Goal: Task Accomplishment & Management: Manage account settings

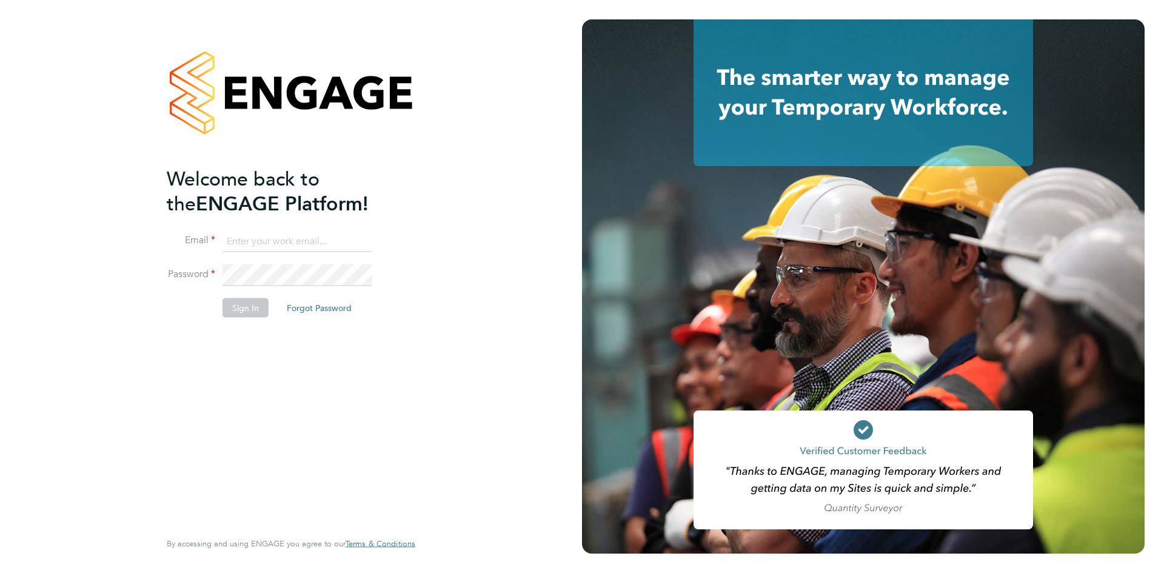
type input "shaye.stoneham@randstadcpe.com"
click at [245, 302] on button "Sign In" at bounding box center [245, 307] width 46 height 19
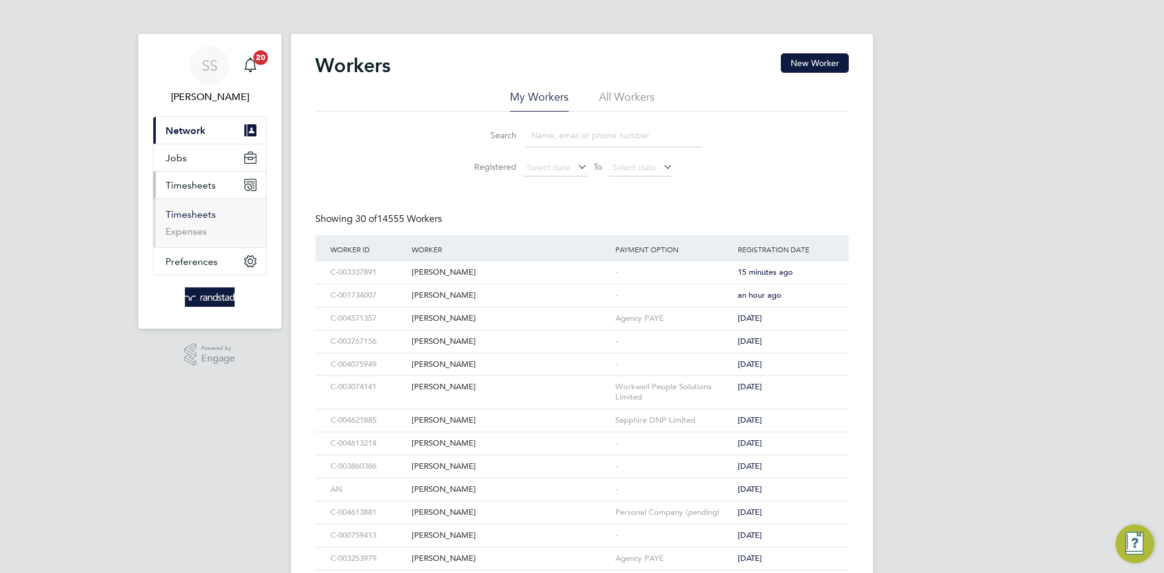
click at [185, 214] on link "Timesheets" at bounding box center [190, 214] width 50 height 12
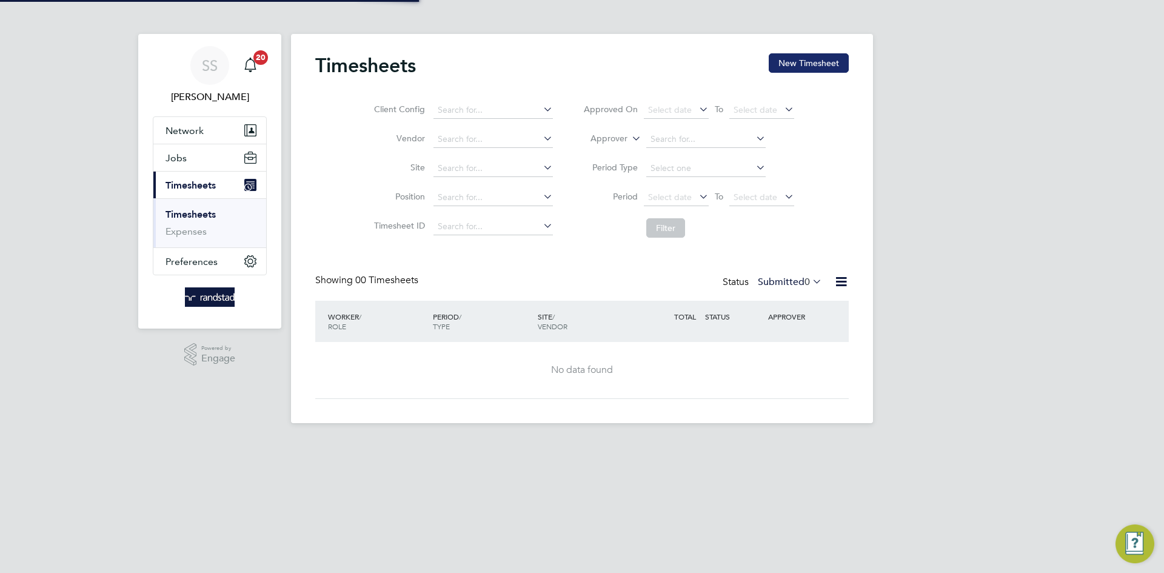
click at [805, 56] on button "New Timesheet" at bounding box center [808, 62] width 80 height 19
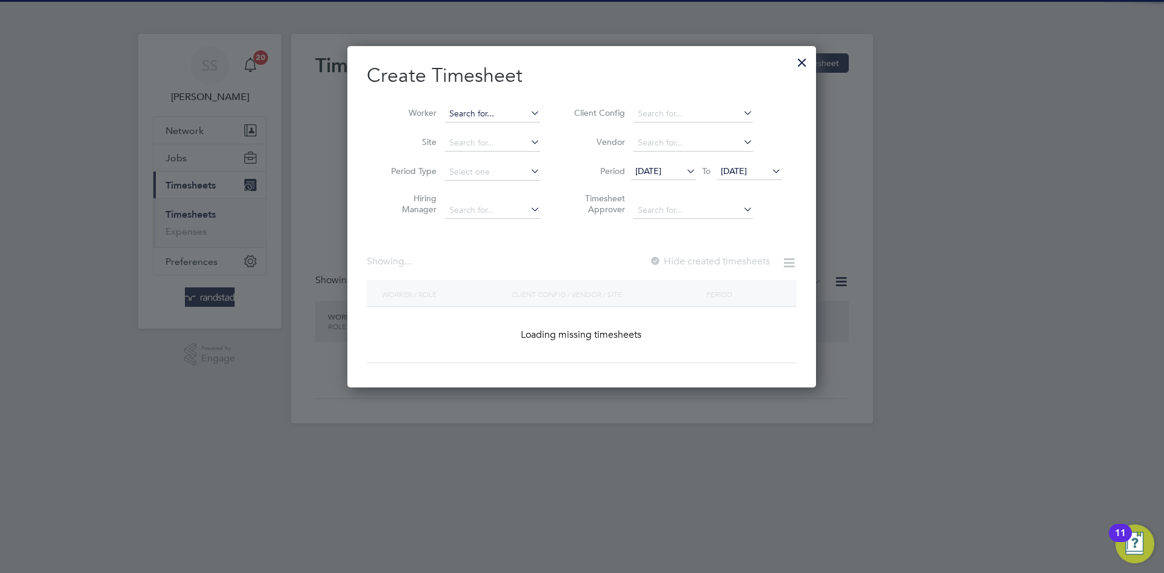
scroll to position [342, 469]
click at [488, 113] on input at bounding box center [492, 113] width 95 height 17
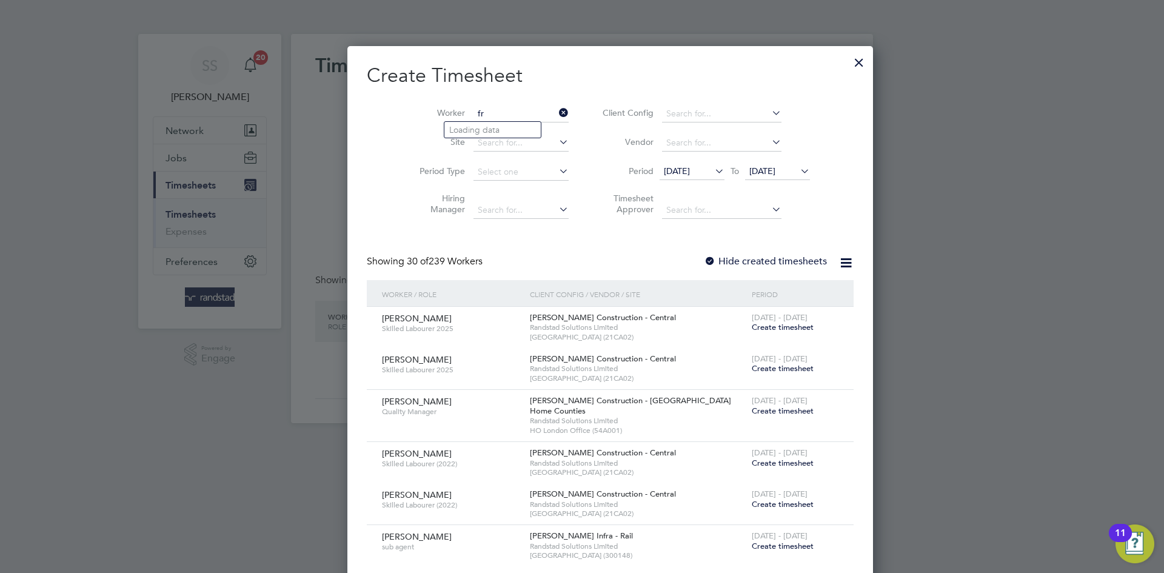
scroll to position [2072, 469]
click at [522, 127] on b "Price" at bounding box center [532, 130] width 20 height 10
type input "[PERSON_NAME]"
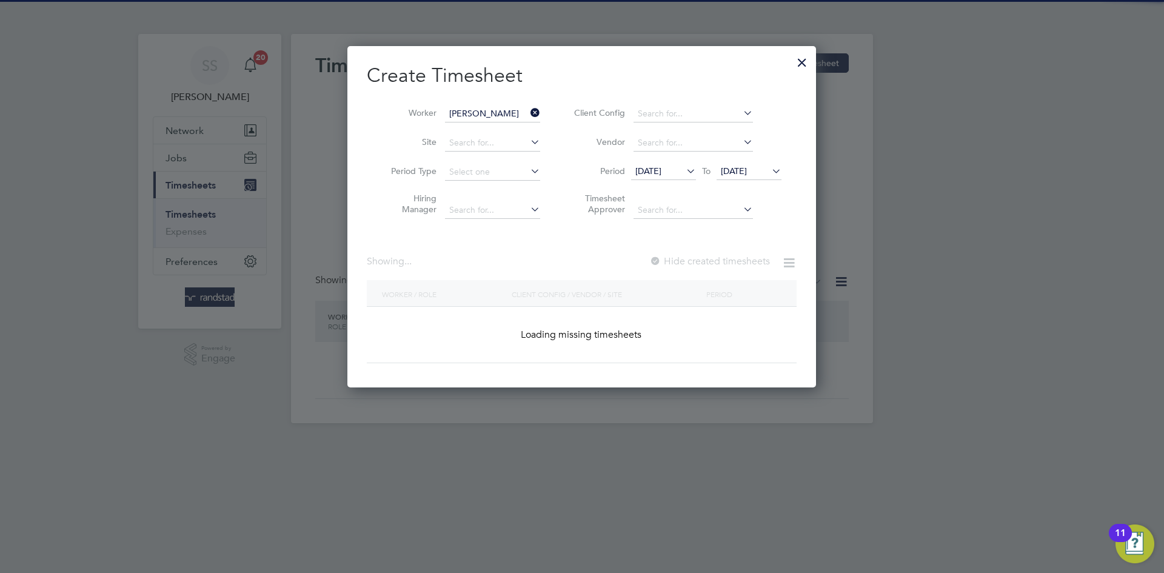
click at [676, 76] on h2 "Create Timesheet" at bounding box center [582, 75] width 430 height 25
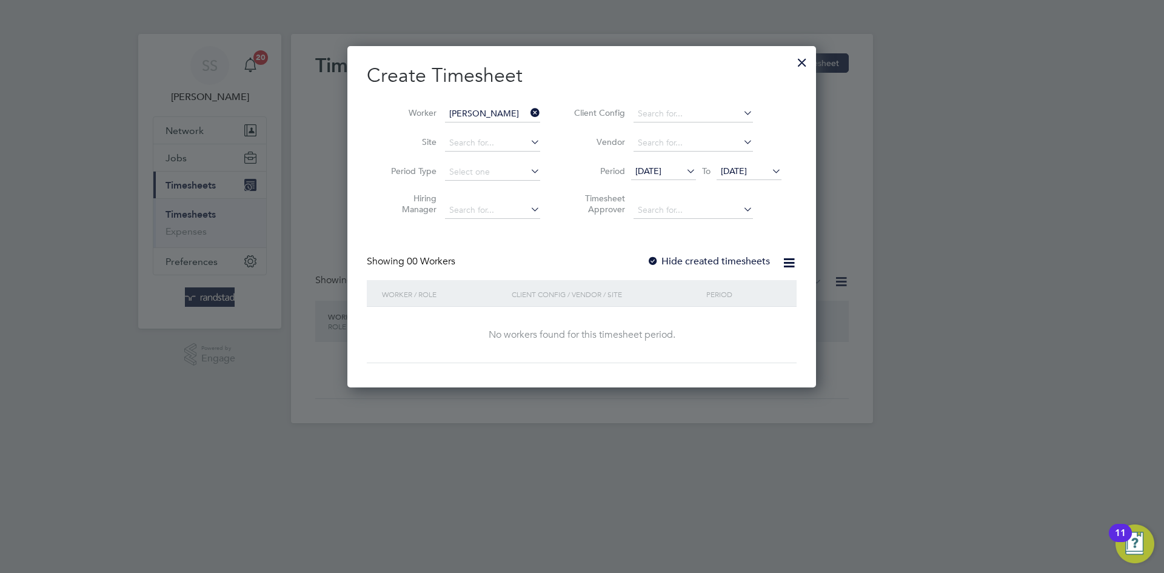
click at [727, 255] on label "Hide created timesheets" at bounding box center [708, 261] width 123 height 12
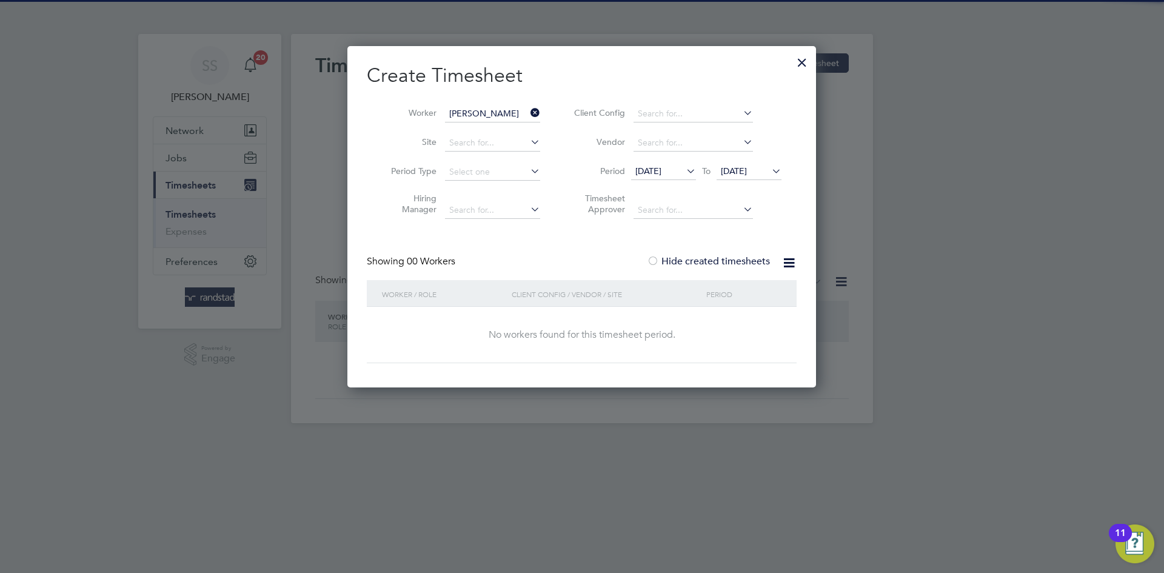
click at [755, 178] on span "[DATE]" at bounding box center [748, 172] width 65 height 16
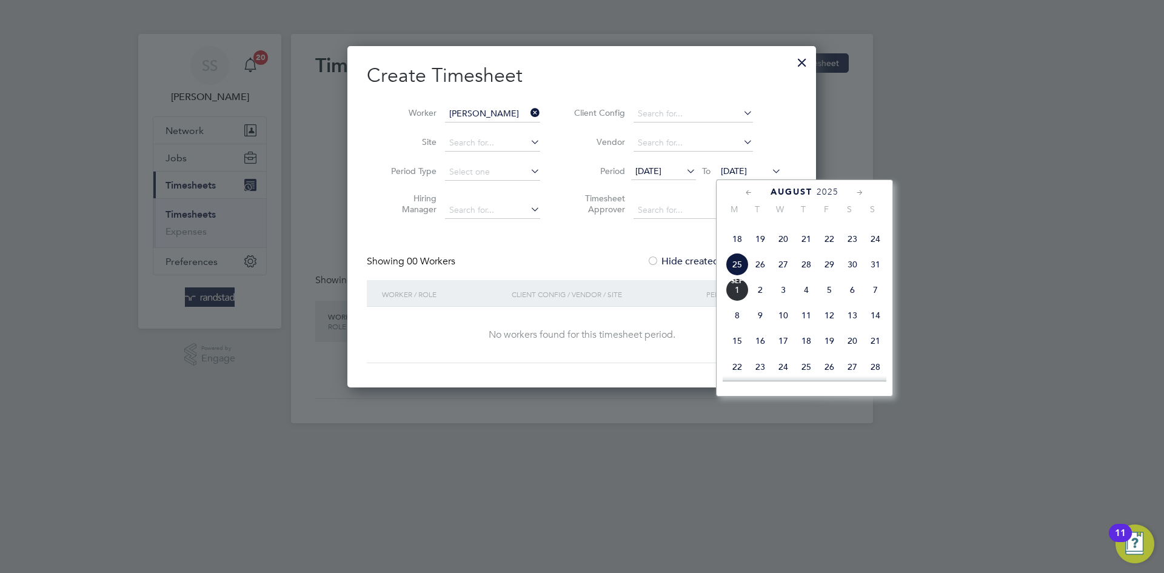
click at [785, 301] on span "3" at bounding box center [782, 289] width 23 height 23
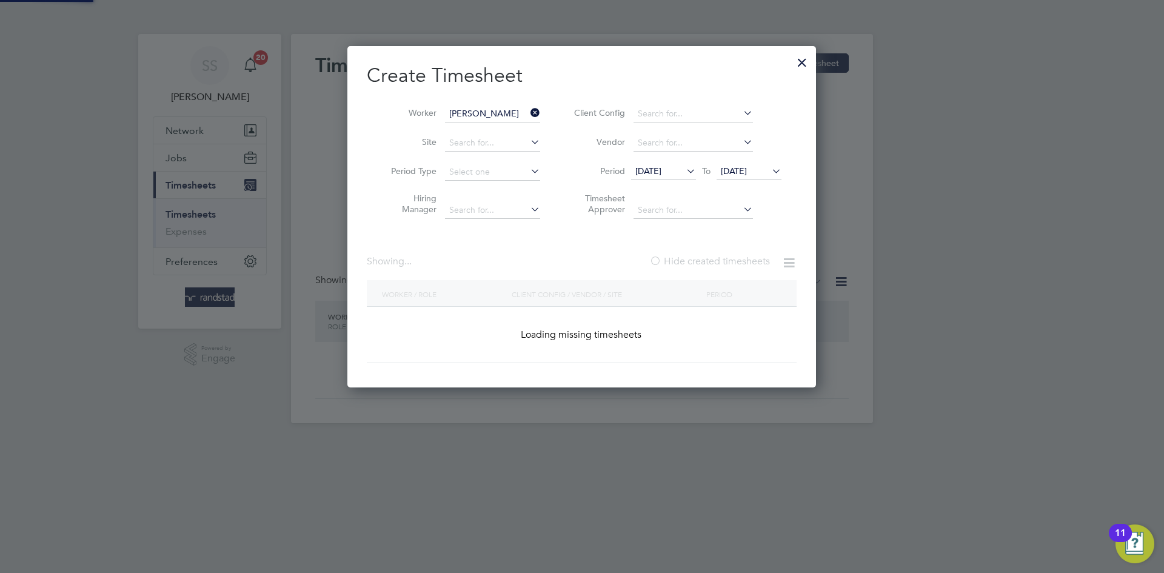
scroll to position [409, 469]
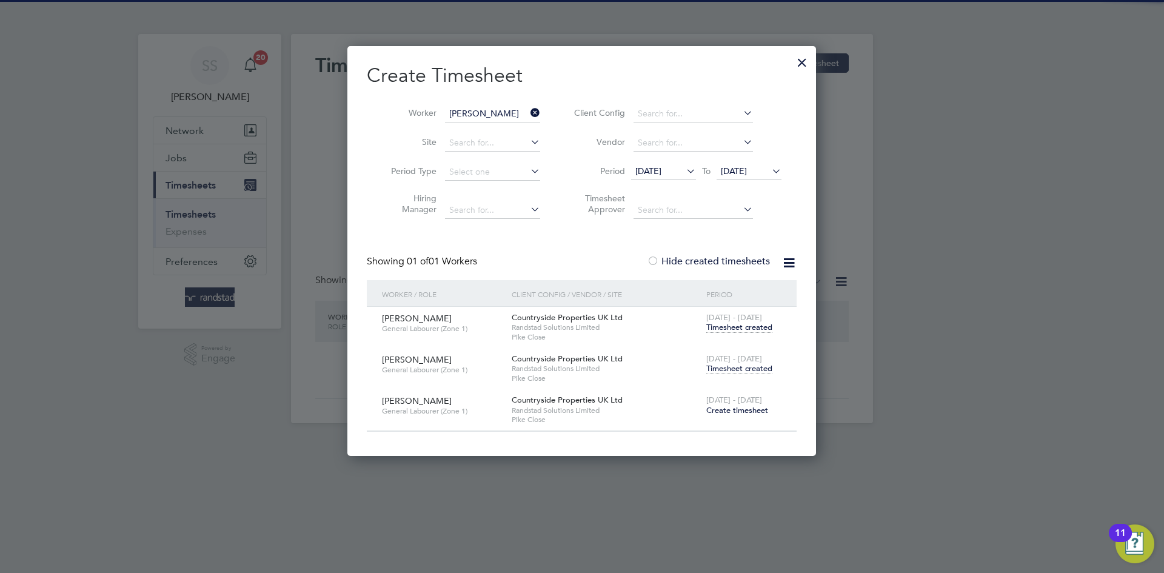
click at [739, 373] on div "[DATE] - [DATE] Timesheet created" at bounding box center [743, 364] width 81 height 33
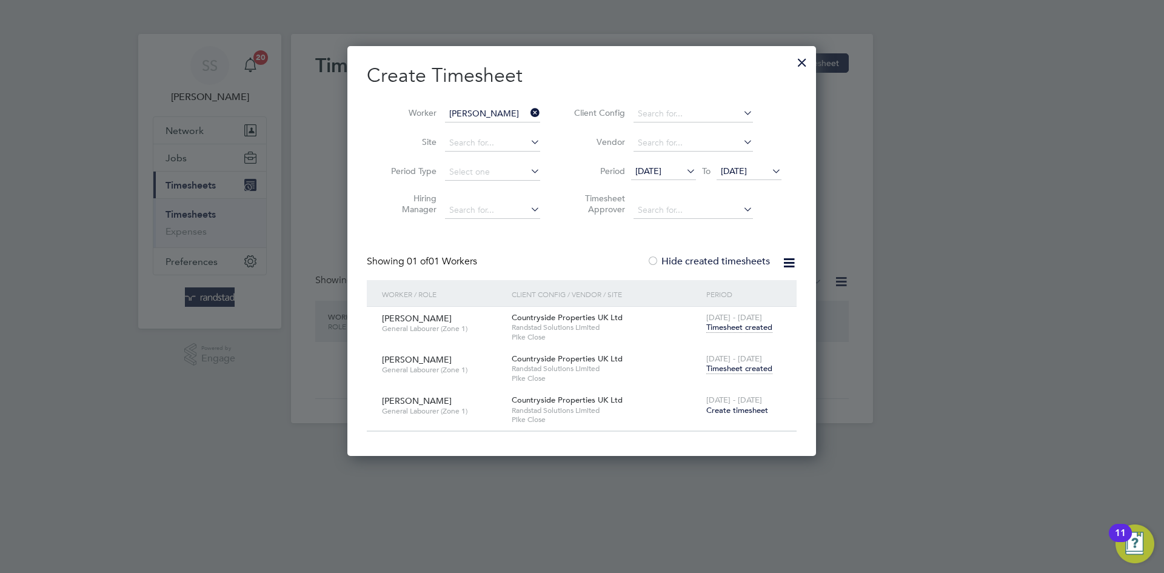
click at [739, 372] on span "Timesheet created" at bounding box center [739, 368] width 66 height 11
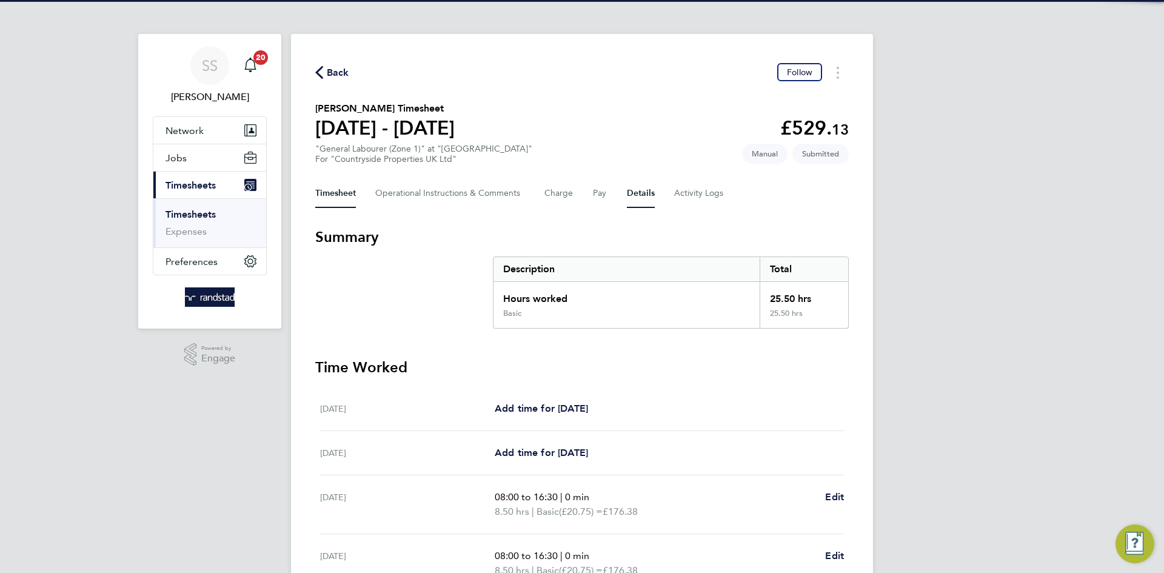
drag, startPoint x: 681, startPoint y: 88, endPoint x: 652, endPoint y: 205, distance: 121.1
click at [681, 87] on div "Back Follow [PERSON_NAME] Timesheet [DATE] - [DATE] £529. 13 "General Labourer …" at bounding box center [582, 430] width 582 height 793
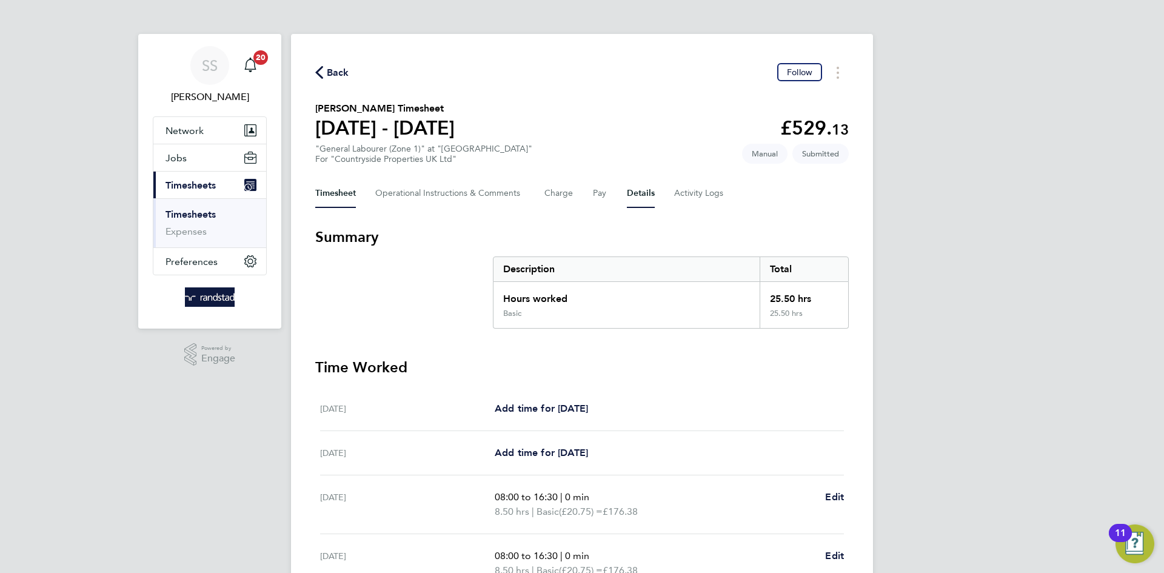
click at [641, 193] on button "Details" at bounding box center [641, 193] width 28 height 29
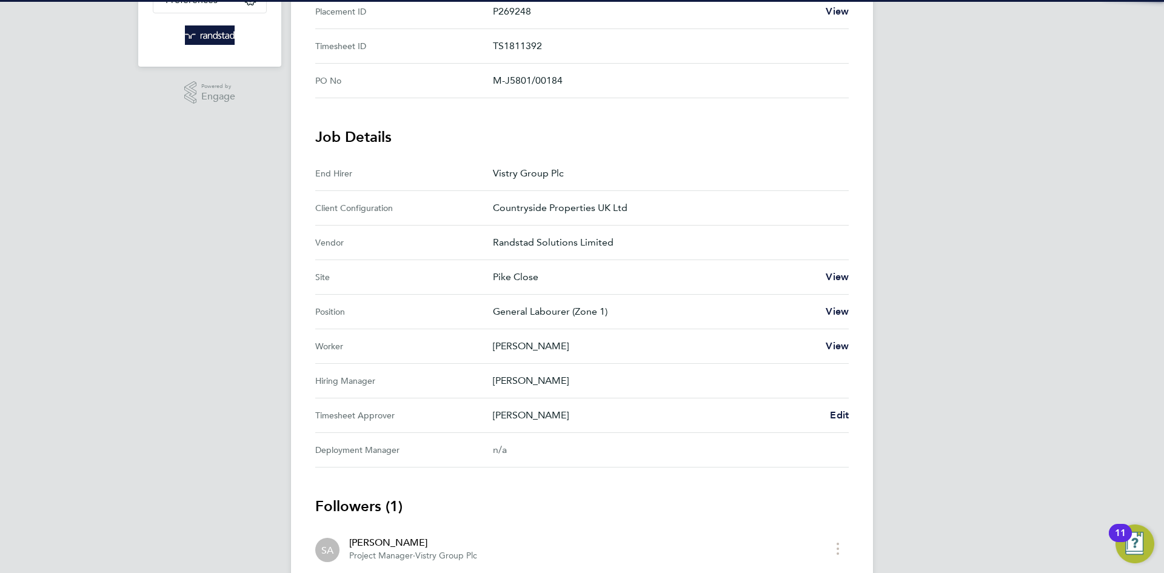
scroll to position [267, 0]
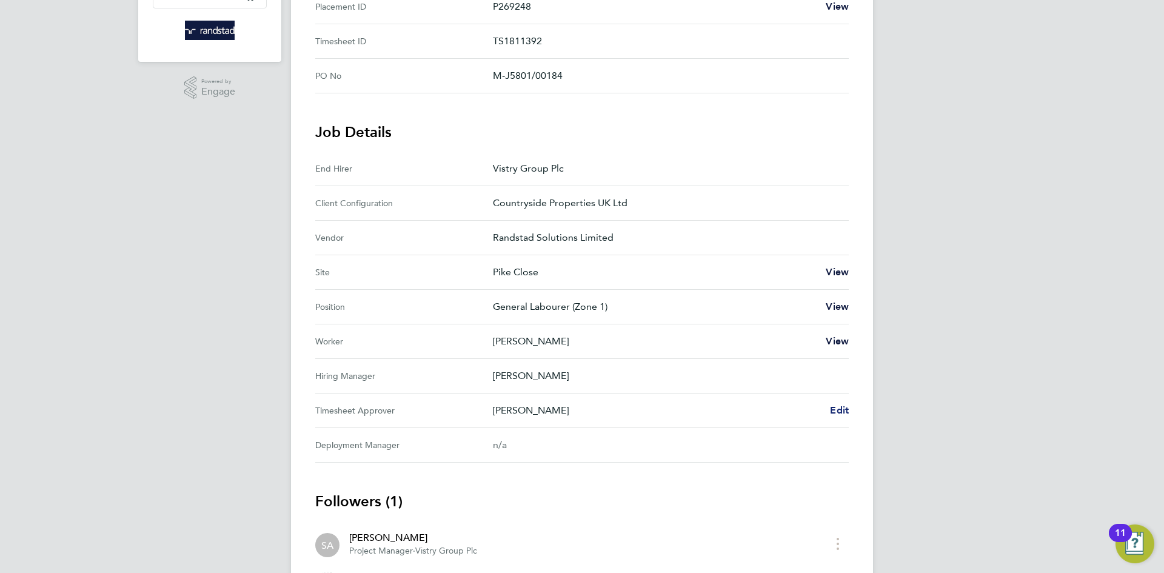
click at [833, 416] on link "Edit" at bounding box center [839, 410] width 19 height 15
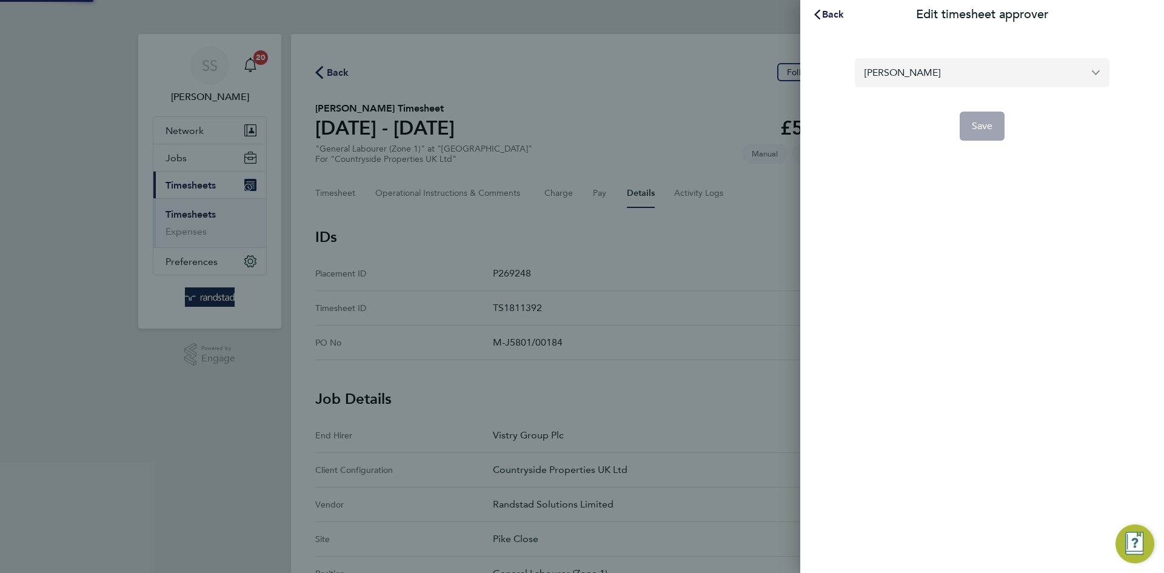
click at [966, 74] on input "[PERSON_NAME]" at bounding box center [981, 72] width 255 height 28
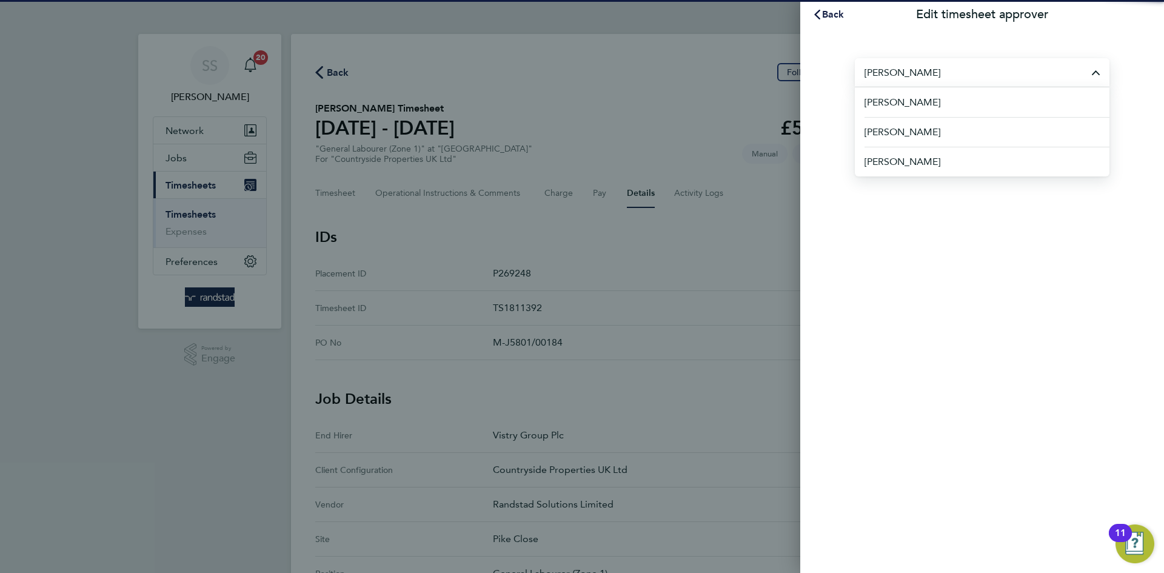
click at [952, 101] on li "[PERSON_NAME]" at bounding box center [986, 102] width 245 height 30
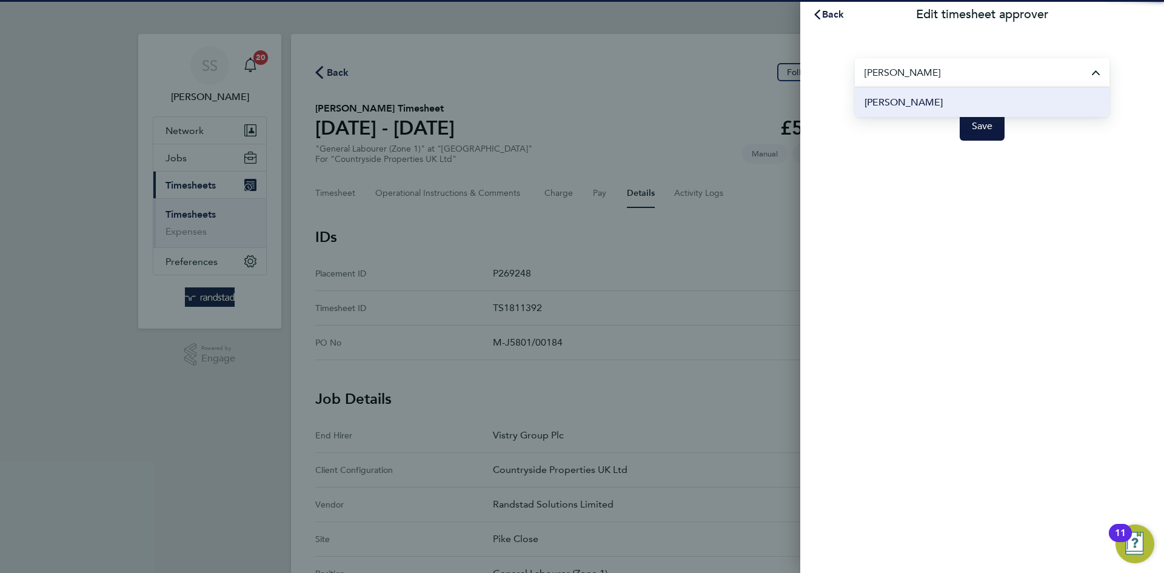
click at [908, 107] on span "[PERSON_NAME]" at bounding box center [903, 102] width 78 height 15
type input "[PERSON_NAME]"
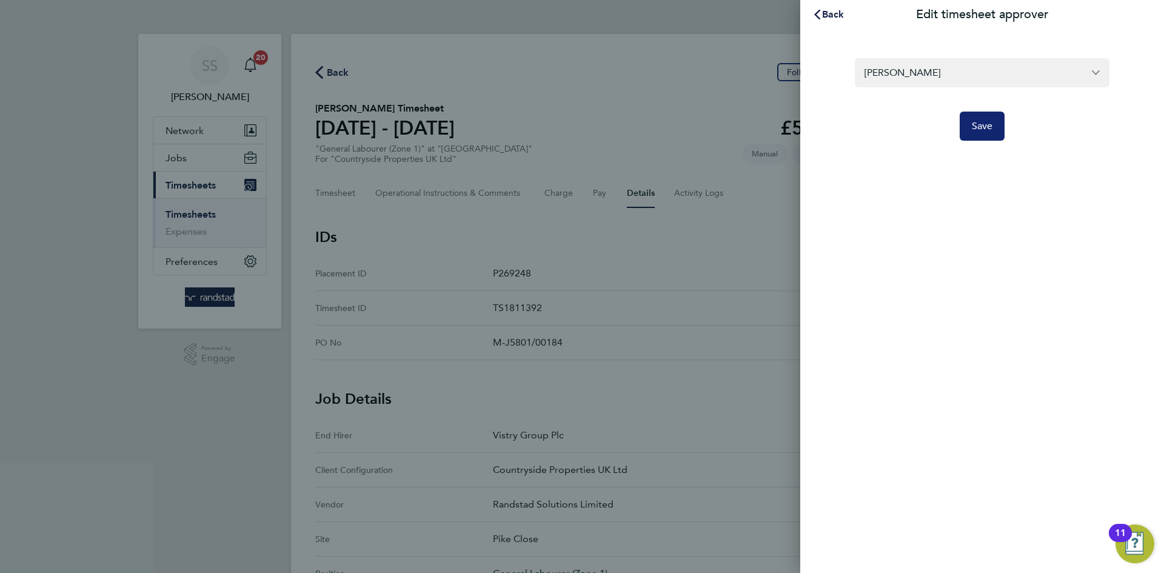
click at [988, 135] on button "Save" at bounding box center [981, 126] width 45 height 29
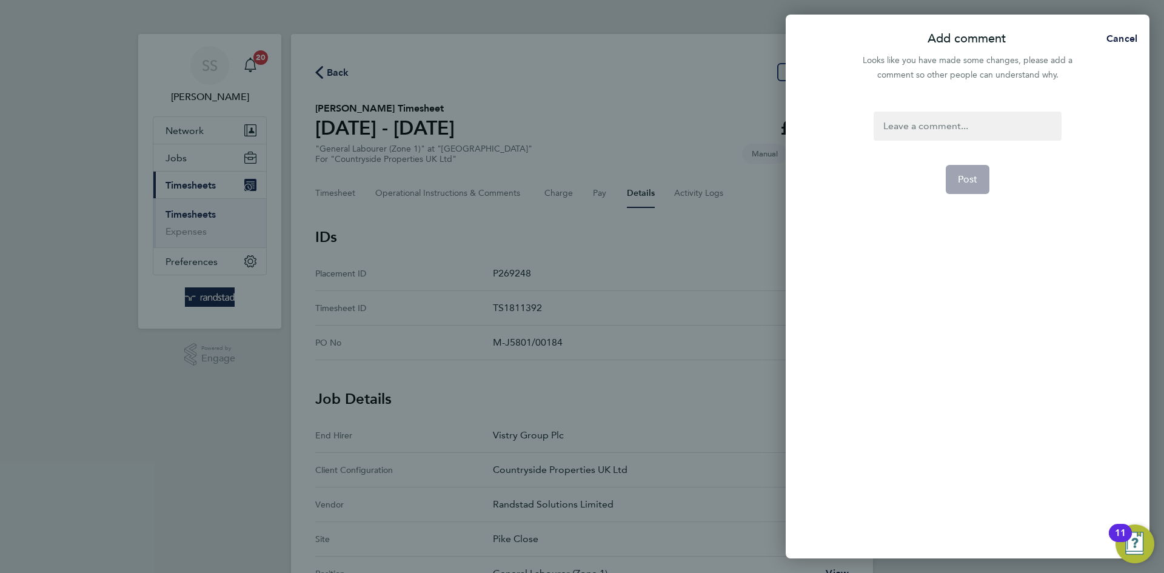
click at [968, 126] on div at bounding box center [966, 126] width 187 height 29
click at [965, 125] on div at bounding box center [966, 126] width 187 height 29
click at [981, 169] on button "Post" at bounding box center [967, 179] width 44 height 29
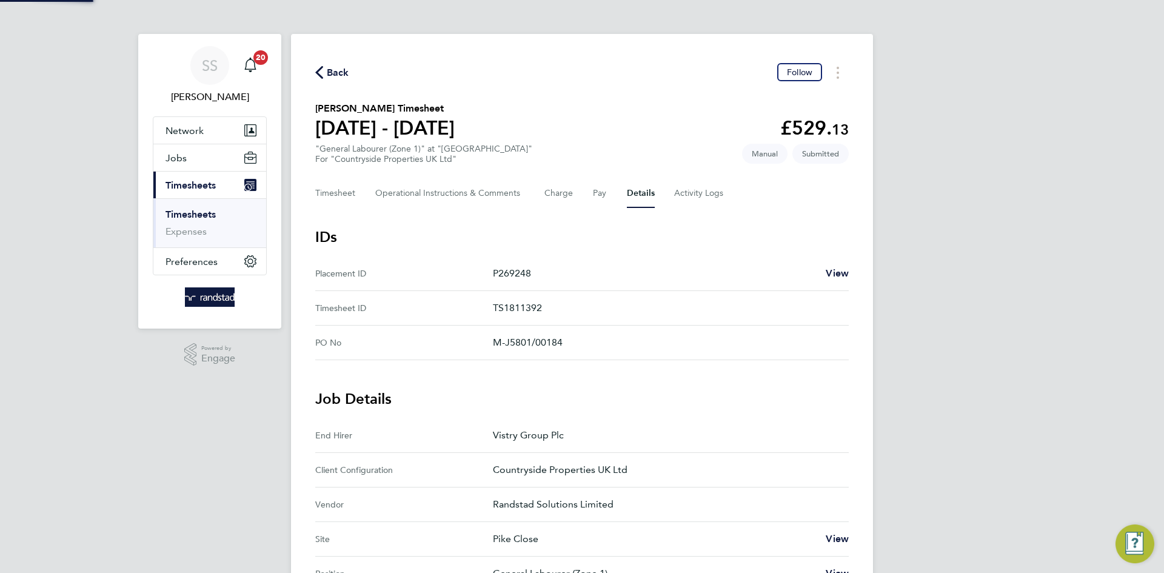
click at [635, 79] on div "Back Follow" at bounding box center [581, 72] width 533 height 19
click at [344, 196] on button "Timesheet" at bounding box center [335, 193] width 41 height 29
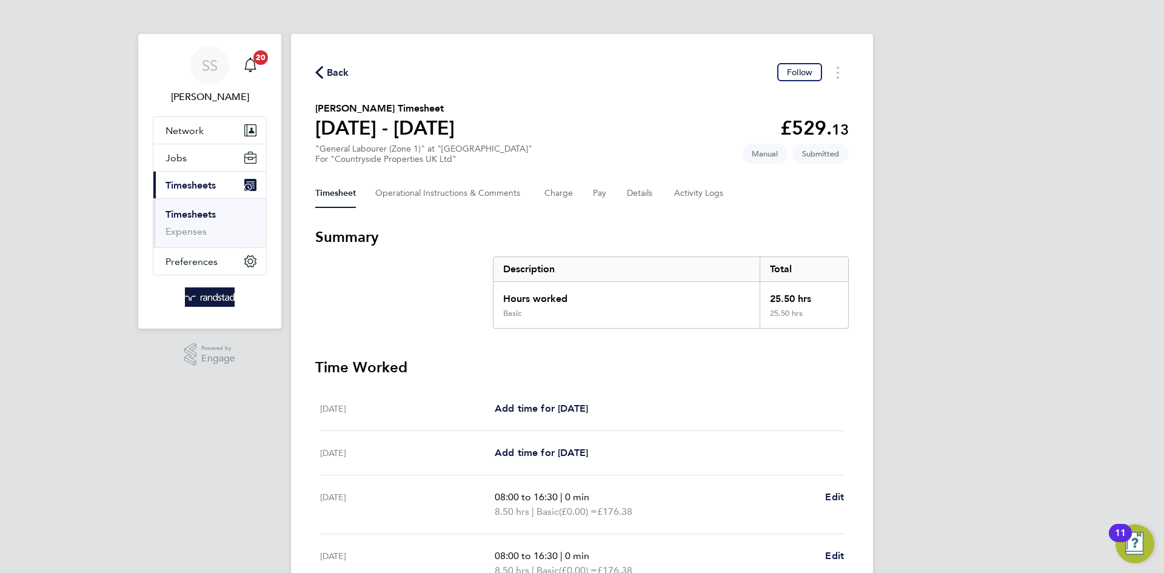
click at [348, 80] on div "Back Follow" at bounding box center [581, 72] width 533 height 19
drag, startPoint x: 347, startPoint y: 77, endPoint x: 356, endPoint y: 79, distance: 8.7
click at [350, 77] on div "Back Follow" at bounding box center [581, 72] width 533 height 19
click at [345, 74] on span "Back" at bounding box center [338, 72] width 22 height 15
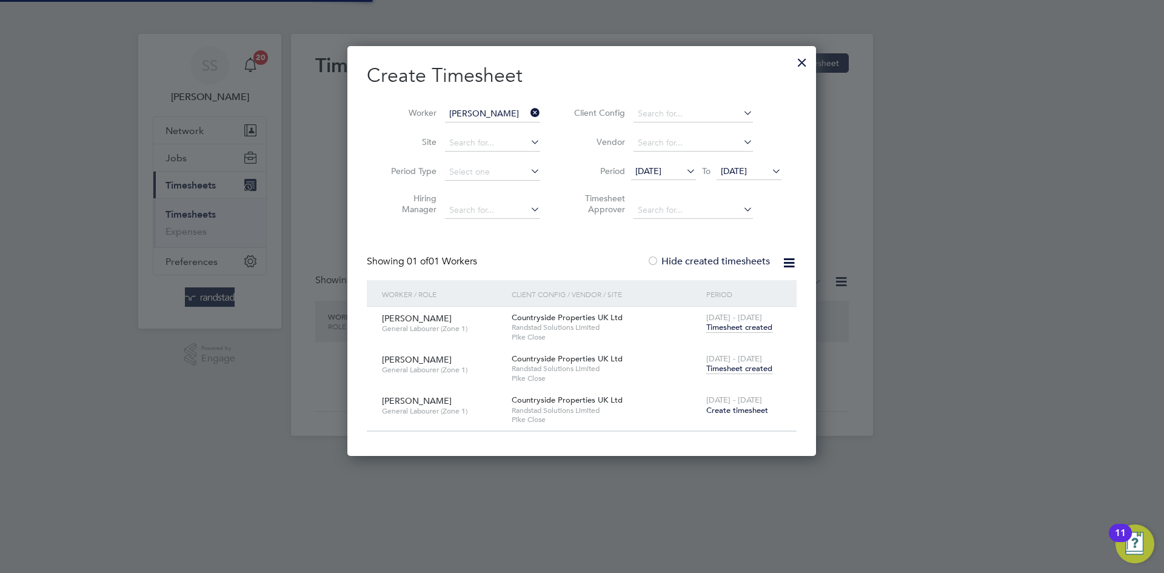
scroll to position [409, 469]
click at [490, 118] on input "[PERSON_NAME]" at bounding box center [492, 113] width 95 height 17
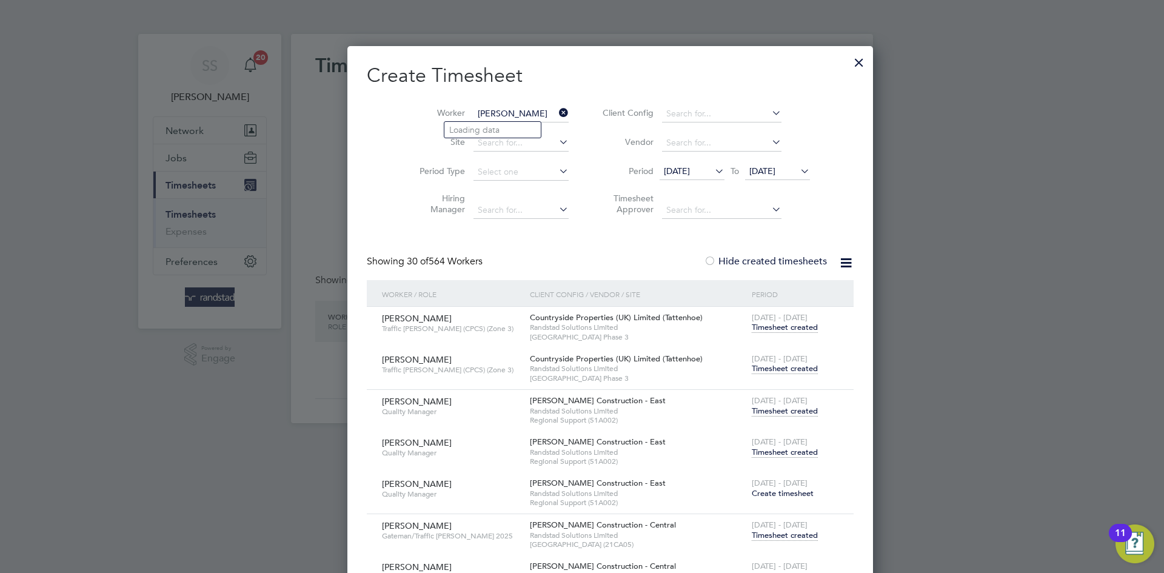
scroll to position [4041, 478]
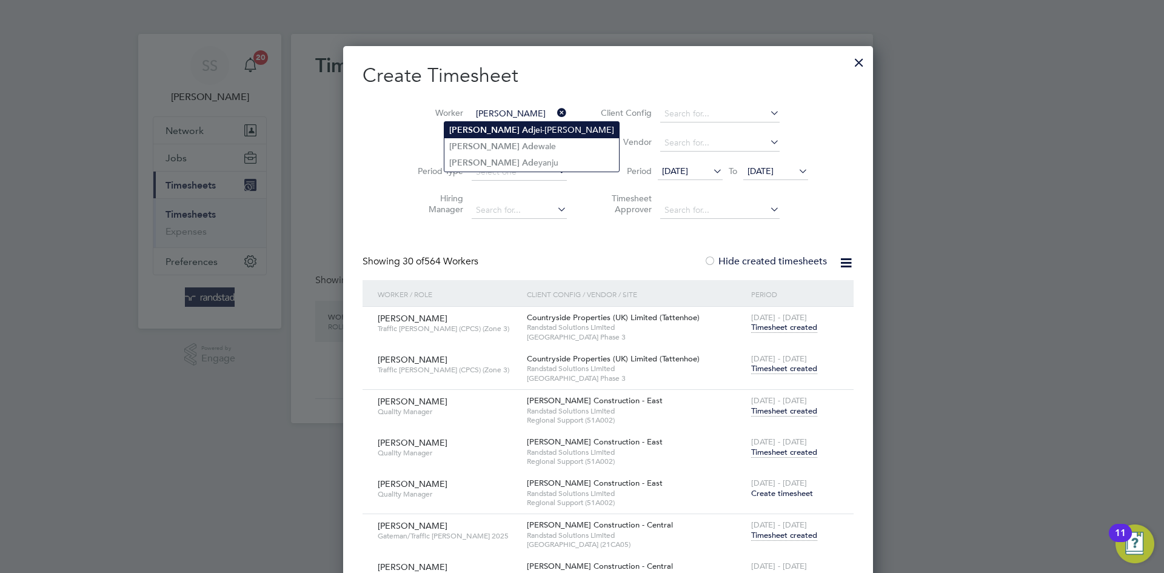
click at [491, 156] on li "[PERSON_NAME] Ad eyanju" at bounding box center [531, 163] width 175 height 16
type input "[PERSON_NAME]"
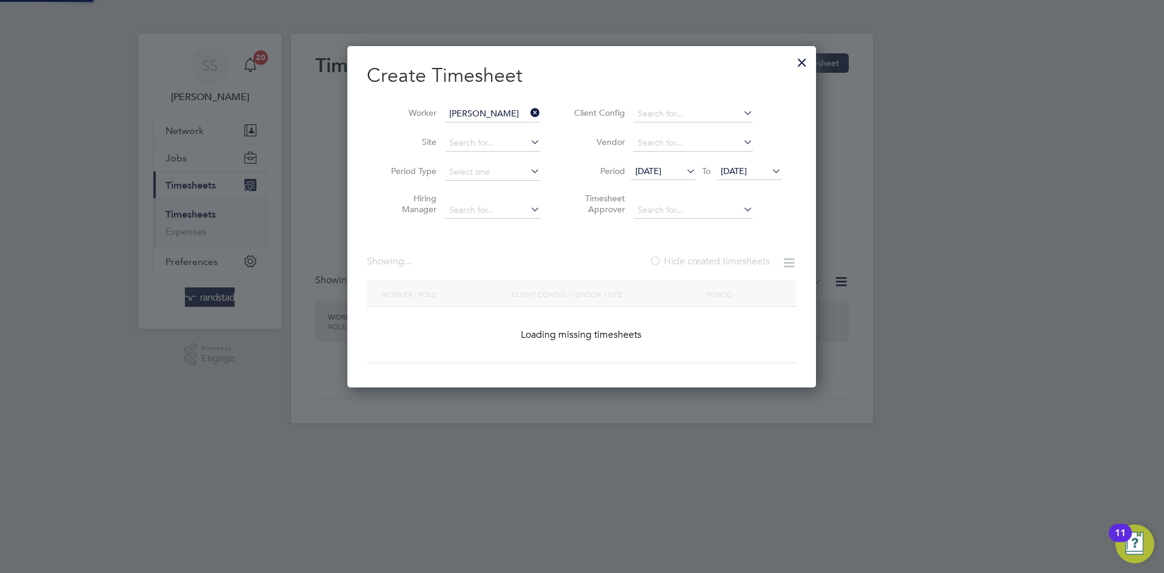
scroll to position [342, 469]
click at [615, 81] on h2 "Create Timesheet" at bounding box center [582, 75] width 430 height 25
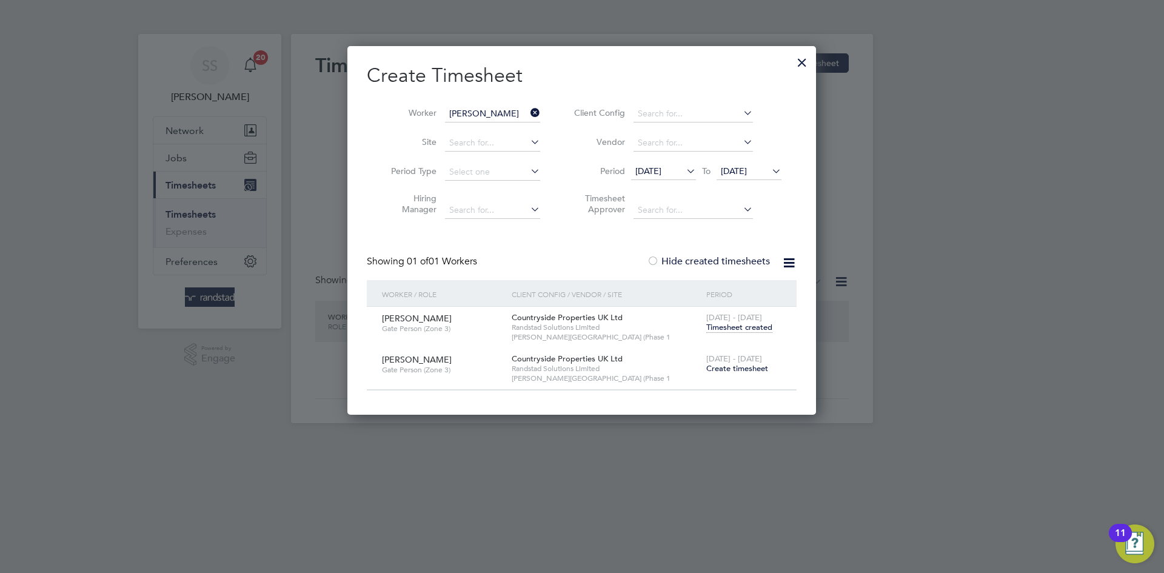
click at [734, 370] on span "Create timesheet" at bounding box center [737, 368] width 62 height 10
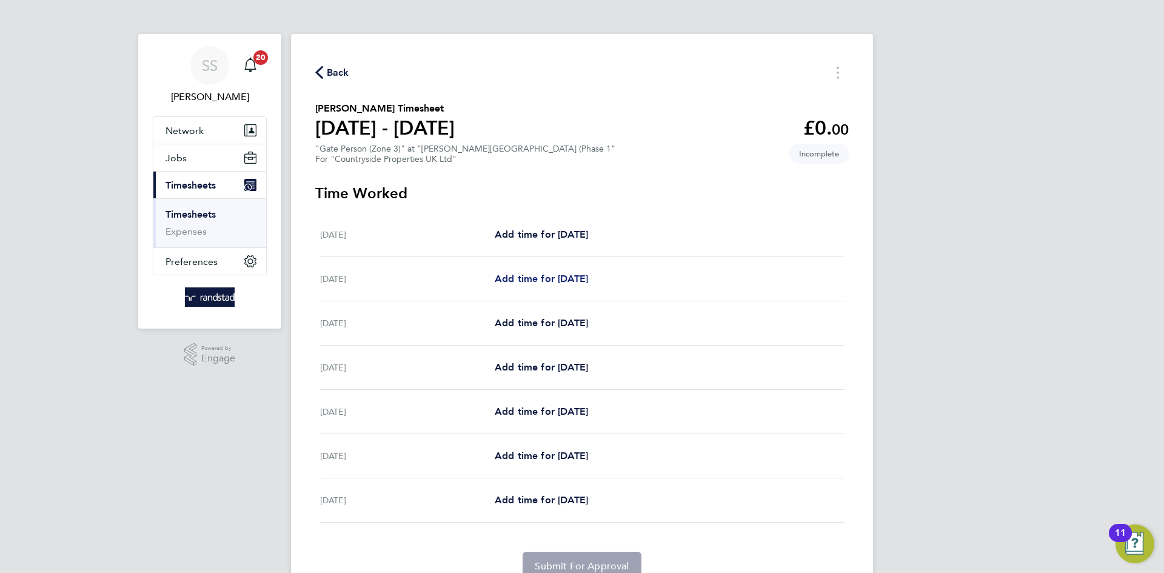
click at [531, 275] on span "Add time for [DATE]" at bounding box center [540, 279] width 93 height 12
select select "30"
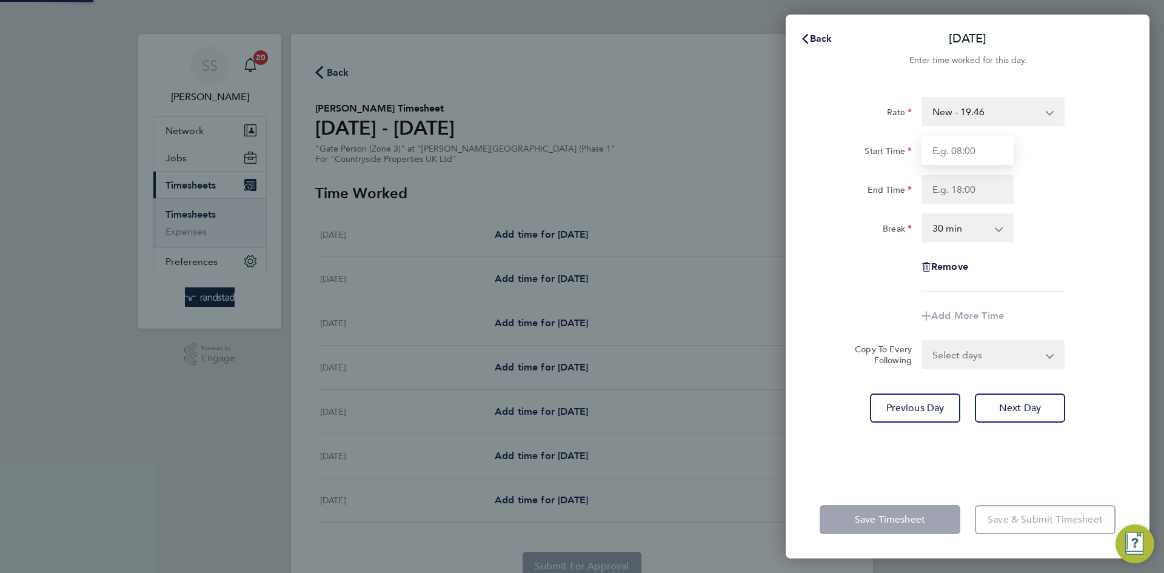
click at [948, 156] on input "Start Time" at bounding box center [967, 150] width 92 height 29
click at [947, 185] on input "End Time" at bounding box center [967, 189] width 92 height 29
type input "07:30"
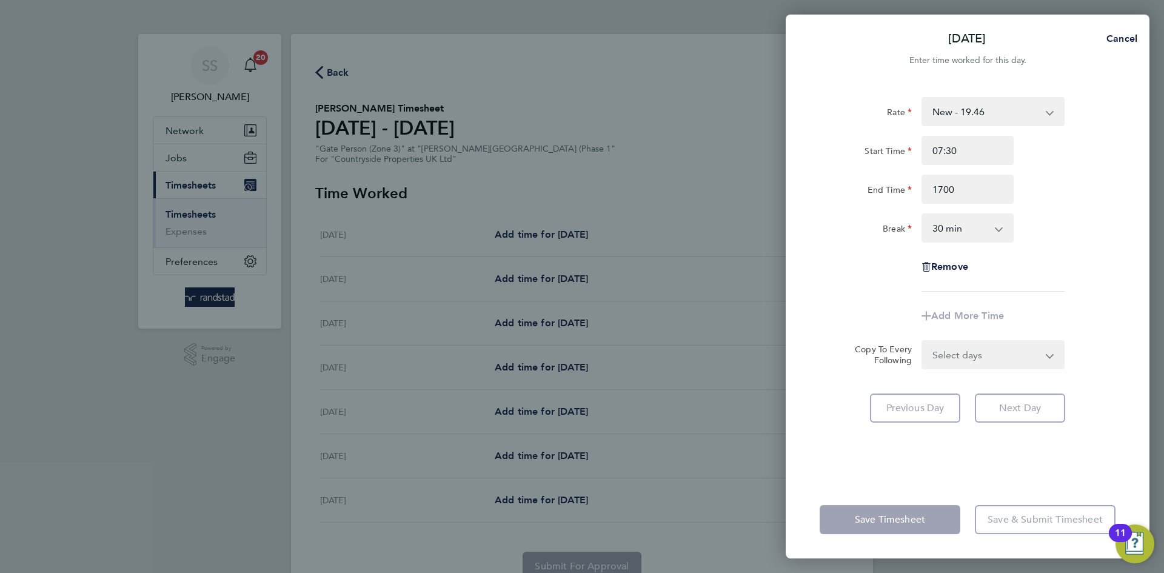
type input "17:00"
click at [1072, 195] on div "End Time 17:00" at bounding box center [966, 189] width 305 height 29
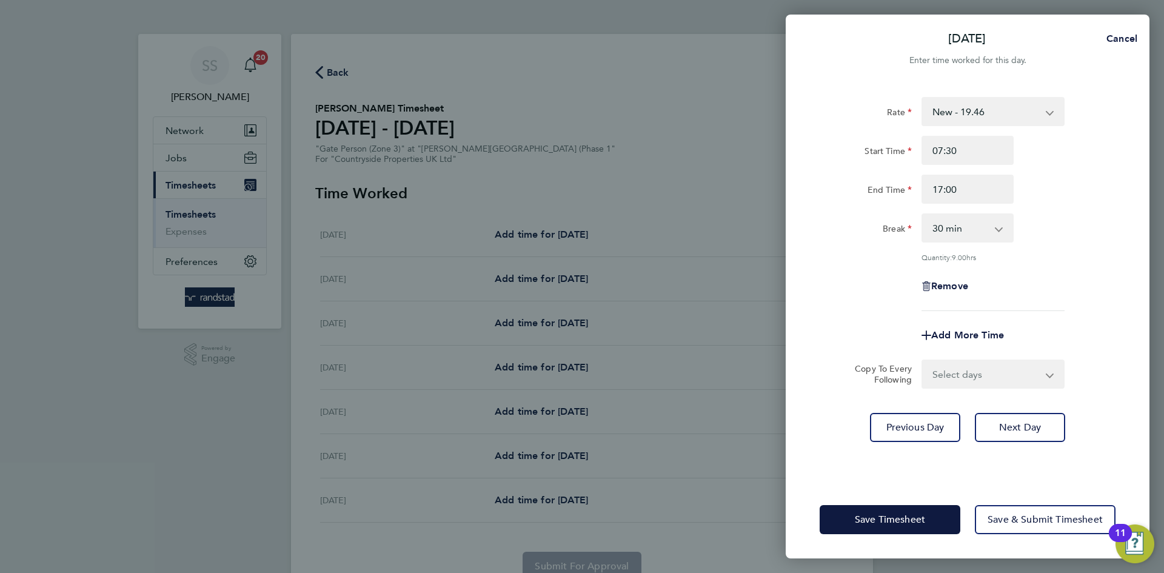
click at [1022, 384] on select "Select days Day Weekday (Mon-Fri) Weekend (Sat-Sun) [DATE] [DATE] [DATE] [DATE]…" at bounding box center [985, 374] width 127 height 27
select select "WEEKDAY"
click at [922, 361] on select "Select days Day Weekday (Mon-Fri) Weekend (Sat-Sun) [DATE] [DATE] [DATE] [DATE]…" at bounding box center [985, 374] width 127 height 27
select select "[DATE]"
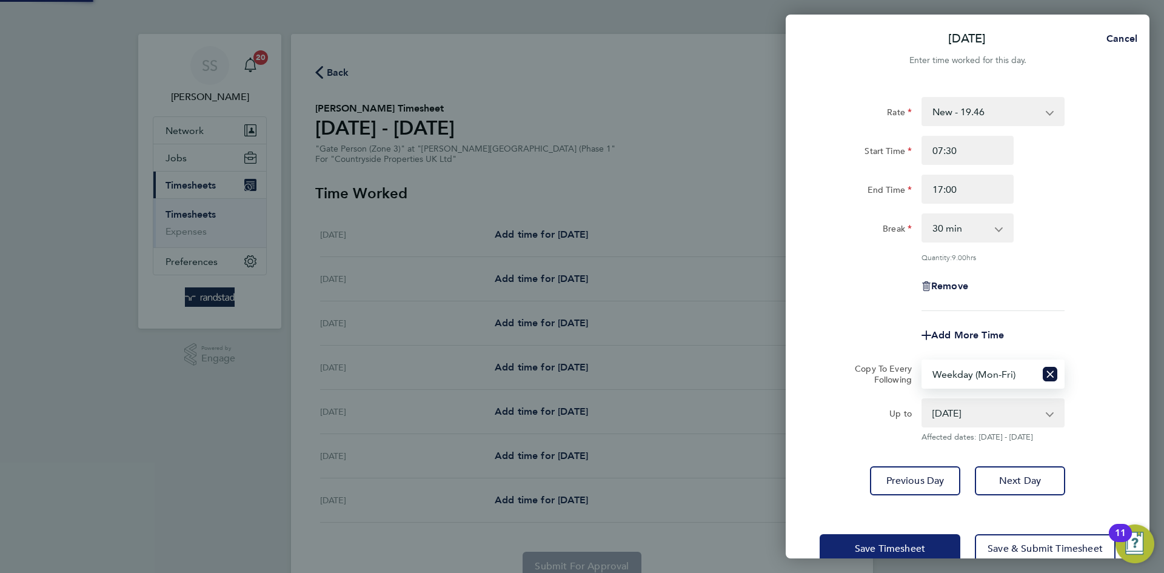
click at [909, 535] on button "Save Timesheet" at bounding box center [889, 548] width 141 height 29
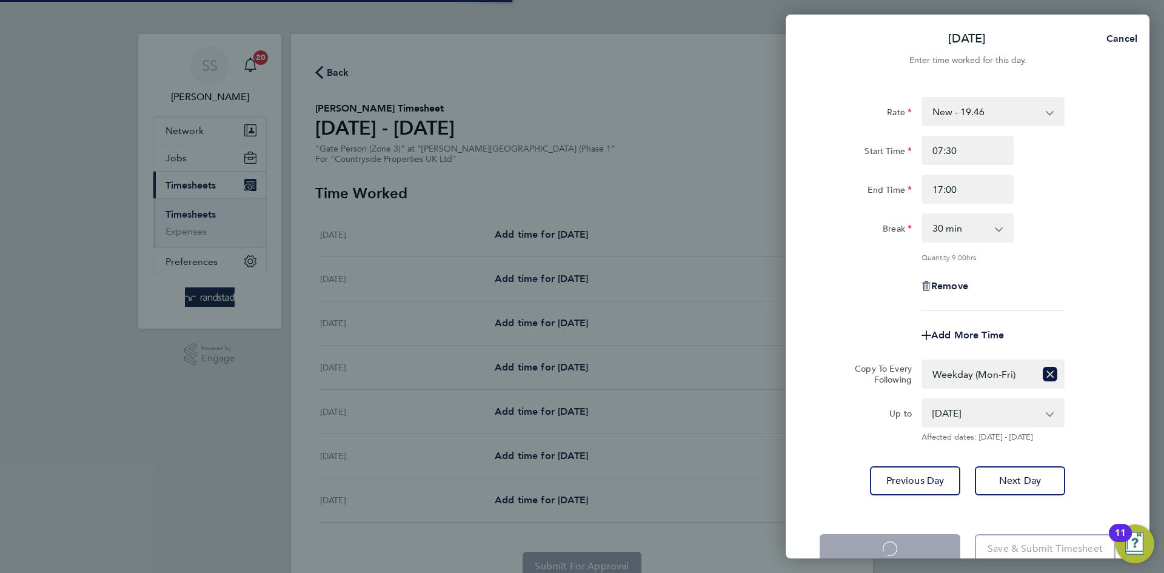
click at [715, 192] on div "[DATE] Cancel Enter time worked for this day. Rate New - 19.46 Start Time 07:30…" at bounding box center [582, 286] width 1164 height 573
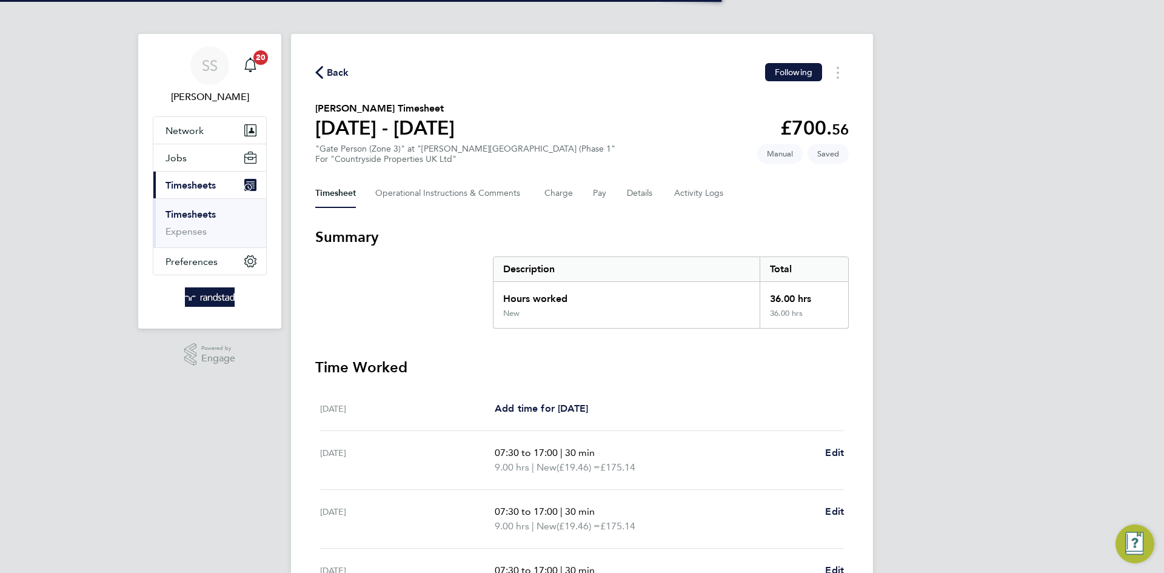
click at [668, 167] on div "Back Following [PERSON_NAME] Timesheet [DATE] - [DATE] £700. 56 "Gate Person (Z…" at bounding box center [582, 438] width 582 height 808
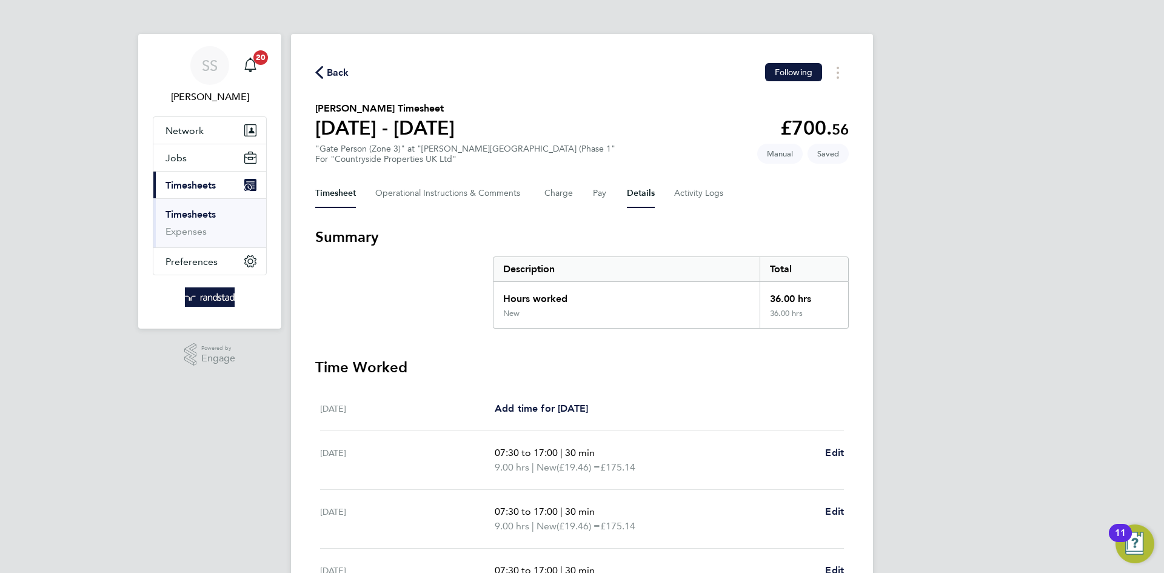
click at [651, 193] on button "Details" at bounding box center [641, 193] width 28 height 29
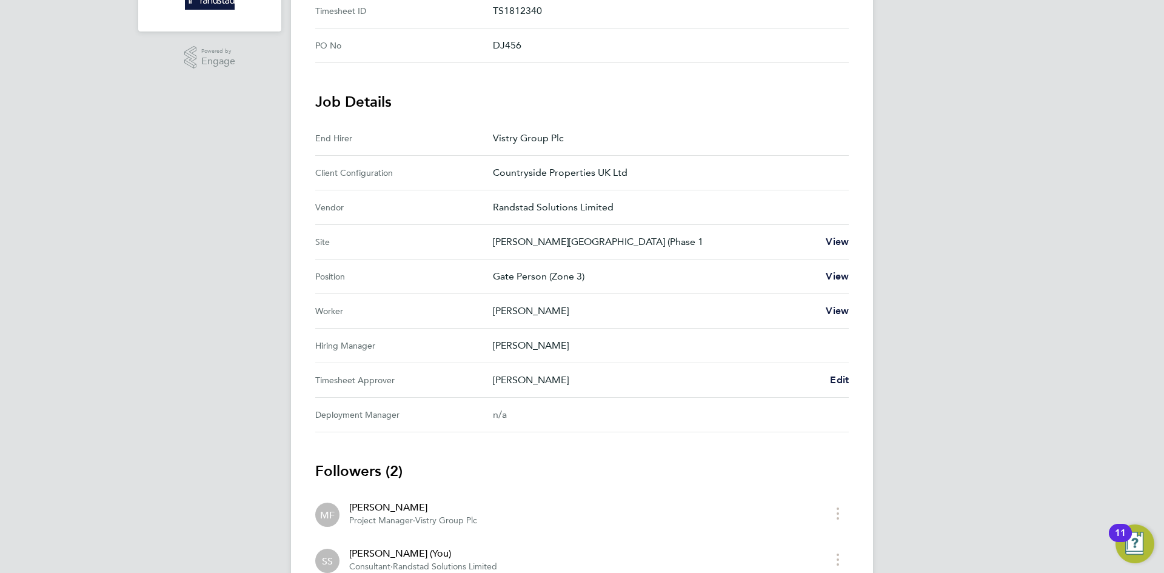
scroll to position [313, 0]
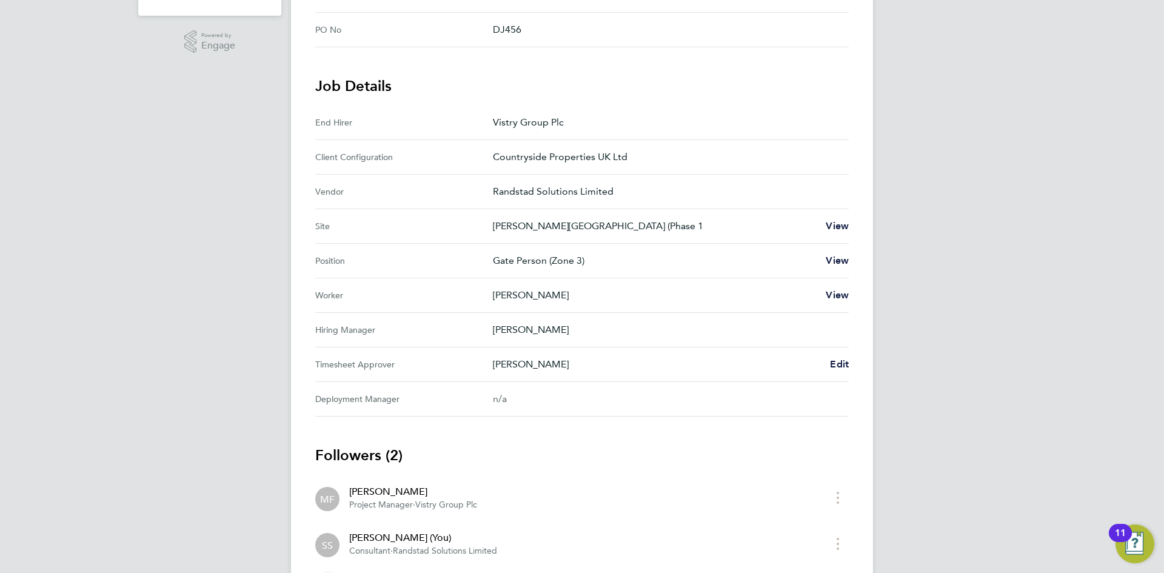
click at [854, 361] on div "Back Following [PERSON_NAME] Timesheet [DATE] - [DATE] £700. 56 "Gate Person (Z…" at bounding box center [582, 175] width 582 height 908
click at [822, 366] on div "[PERSON_NAME] Edit" at bounding box center [671, 364] width 356 height 15
click at [834, 366] on span "Edit" at bounding box center [839, 364] width 19 height 12
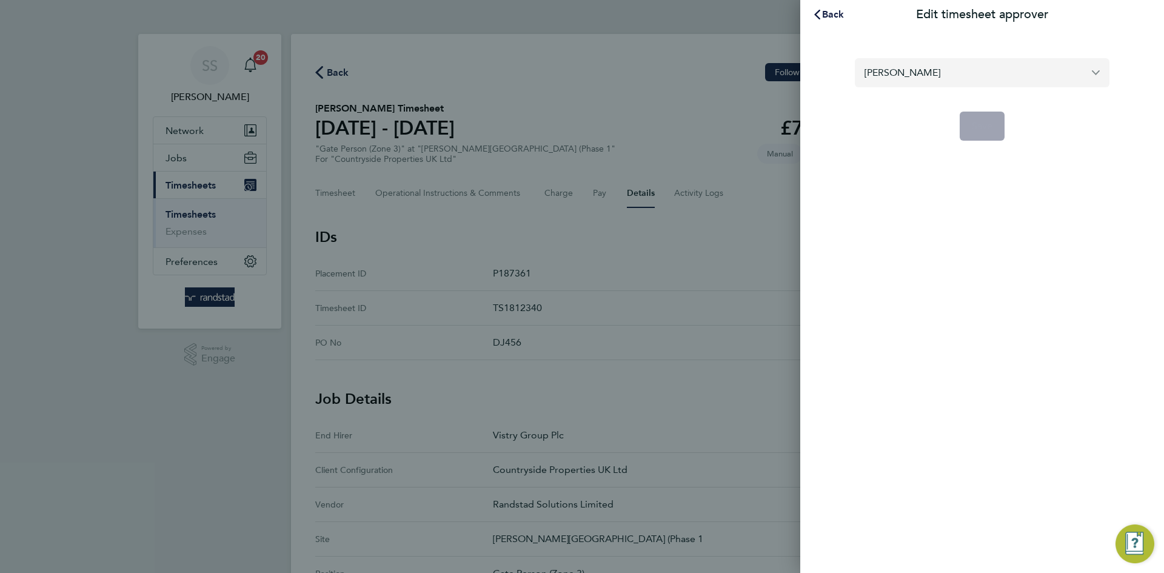
click at [1021, 69] on input "[PERSON_NAME]" at bounding box center [981, 72] width 255 height 28
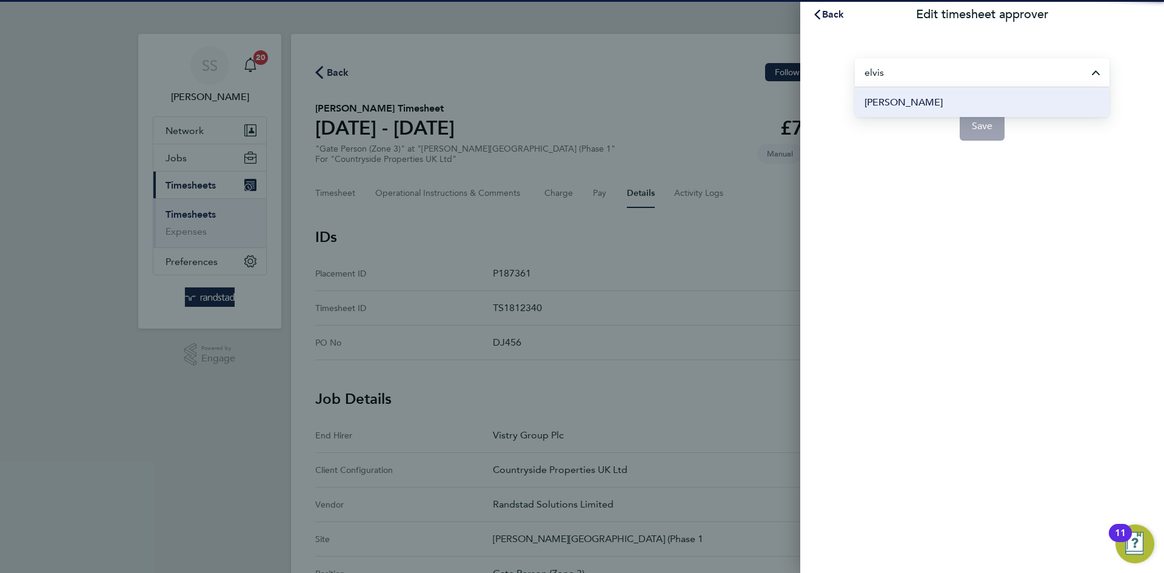
click at [968, 95] on li "[PERSON_NAME]" at bounding box center [981, 102] width 255 height 30
type input "[PERSON_NAME]"
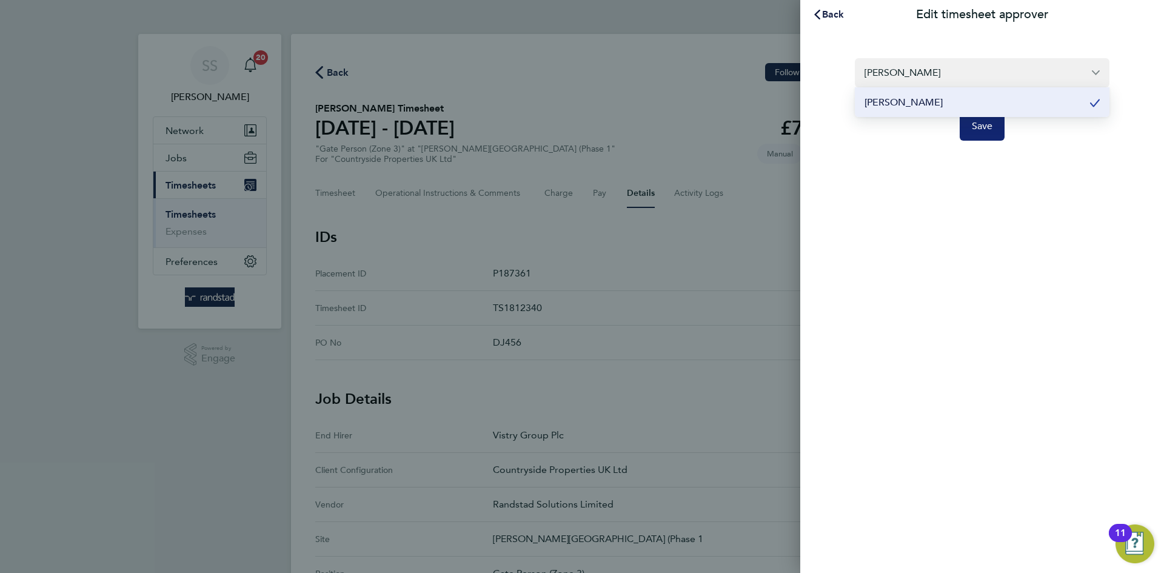
click at [985, 133] on button "Save" at bounding box center [981, 126] width 45 height 29
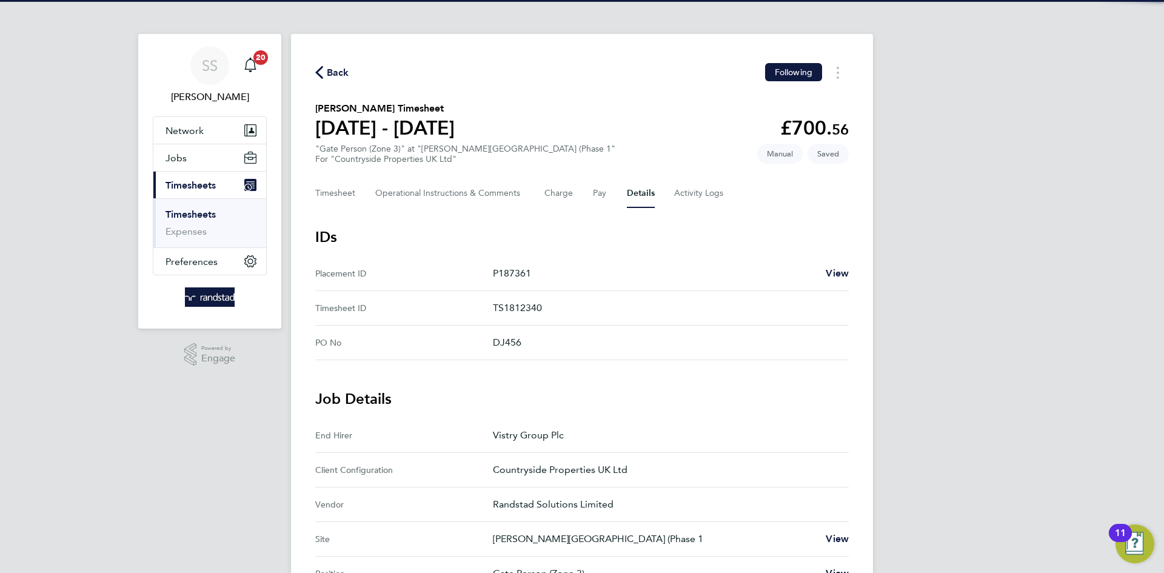
click at [605, 148] on section "[PERSON_NAME] Timesheet [DATE] - [DATE] £700. 56 "Gate Person (Zone 3)" at "[PE…" at bounding box center [581, 132] width 533 height 63
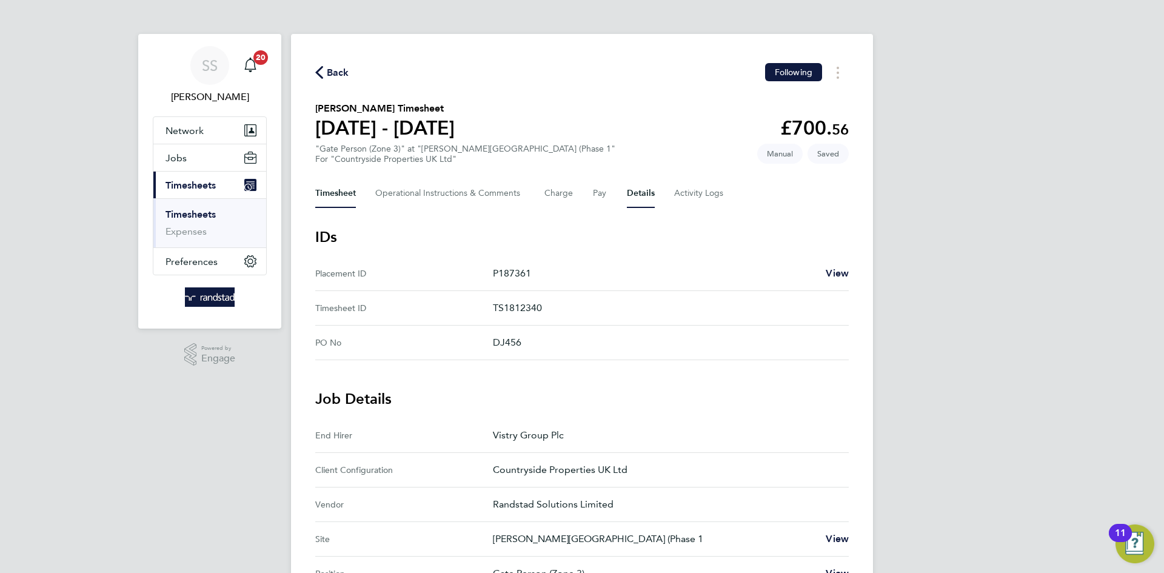
click at [341, 193] on button "Timesheet" at bounding box center [335, 193] width 41 height 29
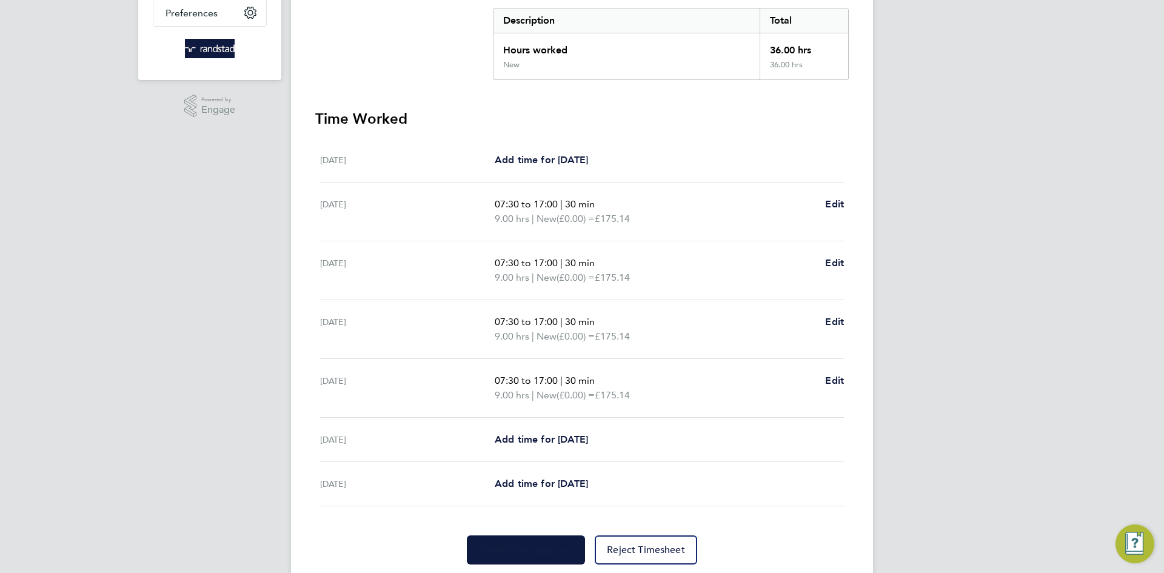
scroll to position [288, 0]
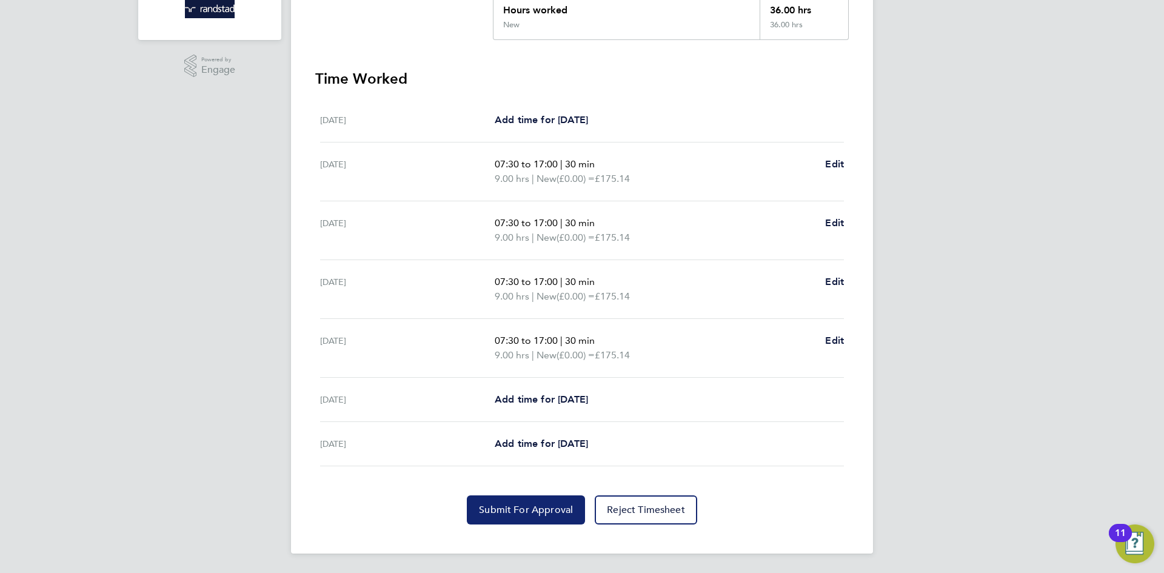
click at [522, 512] on span "Submit For Approval" at bounding box center [526, 510] width 94 height 12
